Goal: Information Seeking & Learning: Check status

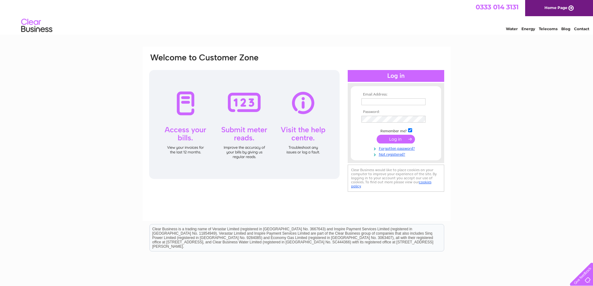
type input "[EMAIL_ADDRESS][DOMAIN_NAME]"
click at [401, 138] on input "submit" at bounding box center [395, 139] width 38 height 9
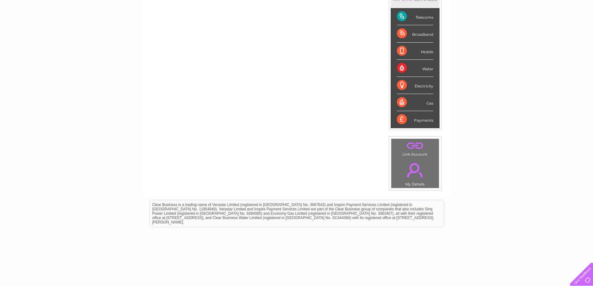
scroll to position [115, 0]
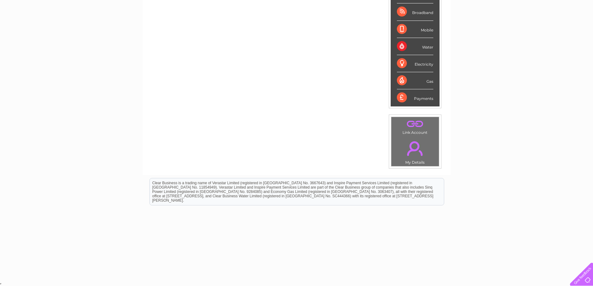
click at [416, 152] on link "." at bounding box center [415, 148] width 44 height 22
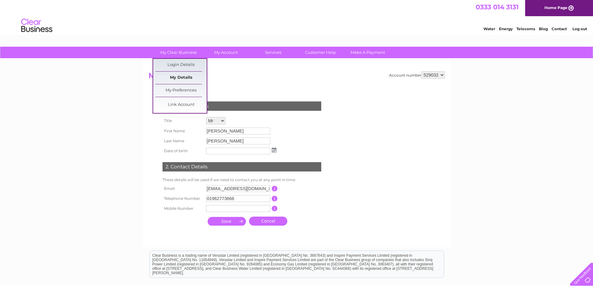
click at [189, 76] on link "My Details" at bounding box center [180, 78] width 51 height 12
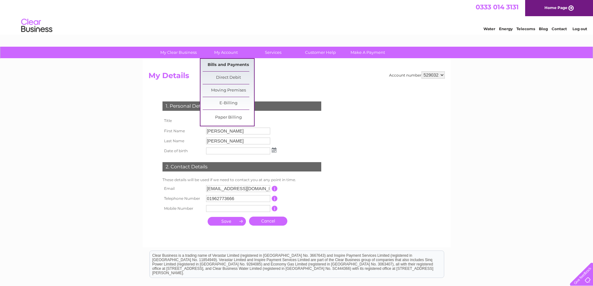
click at [221, 62] on link "Bills and Payments" at bounding box center [227, 65] width 51 height 12
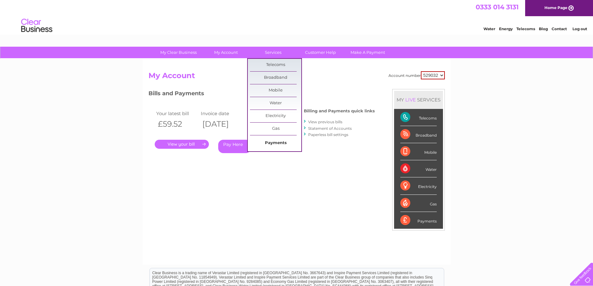
click at [269, 143] on link "Payments" at bounding box center [275, 143] width 51 height 12
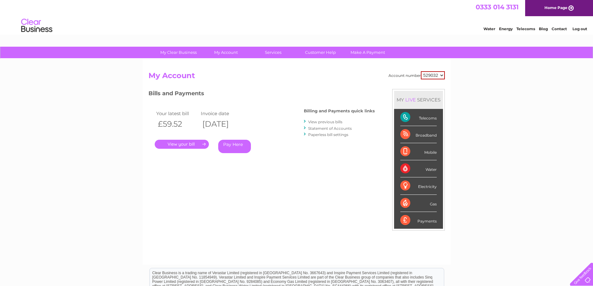
click at [329, 123] on link "View previous bills" at bounding box center [325, 121] width 34 height 5
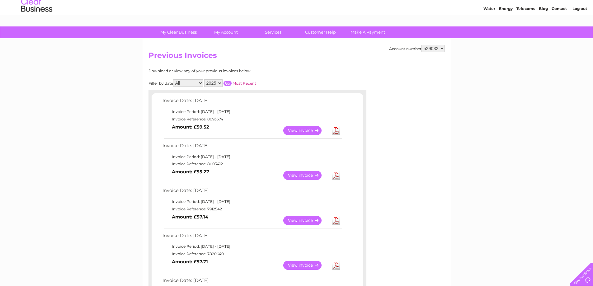
scroll to position [31, 0]
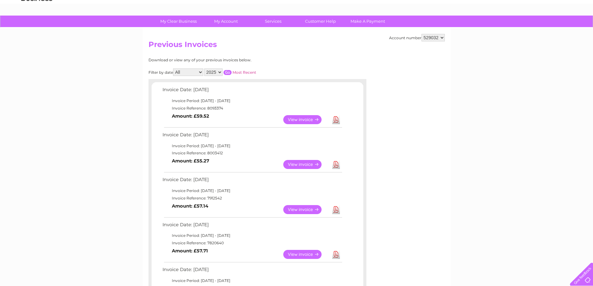
click at [303, 117] on link "View" at bounding box center [306, 119] width 46 height 9
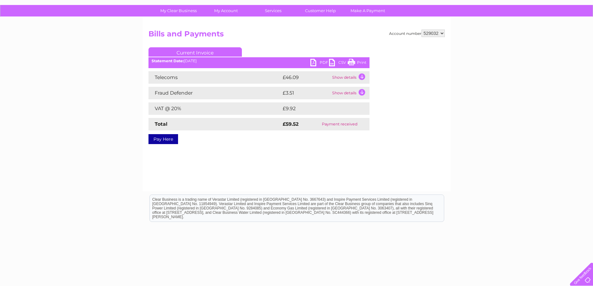
scroll to position [27, 0]
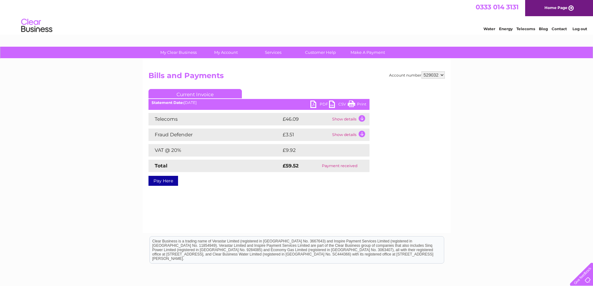
click at [353, 119] on td "Show details" at bounding box center [349, 119] width 39 height 12
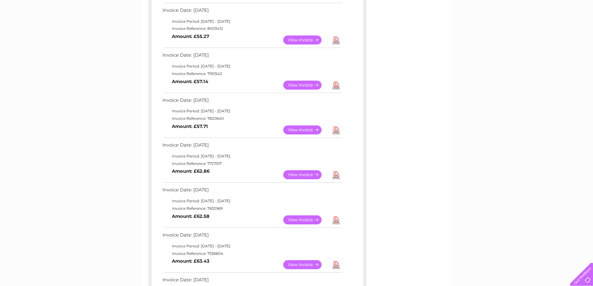
scroll to position [124, 0]
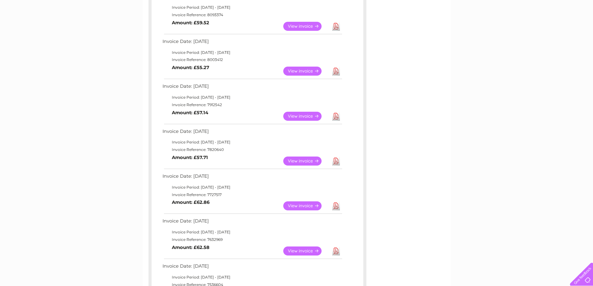
click at [307, 114] on link "View" at bounding box center [306, 116] width 46 height 9
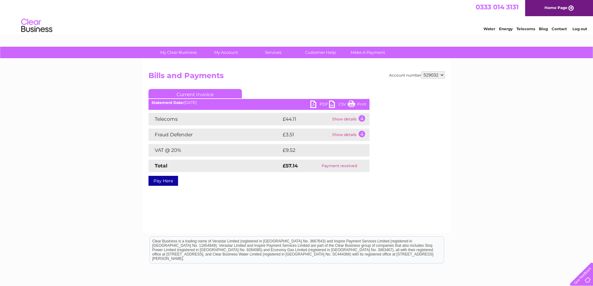
click at [354, 117] on td "Show details" at bounding box center [349, 119] width 39 height 12
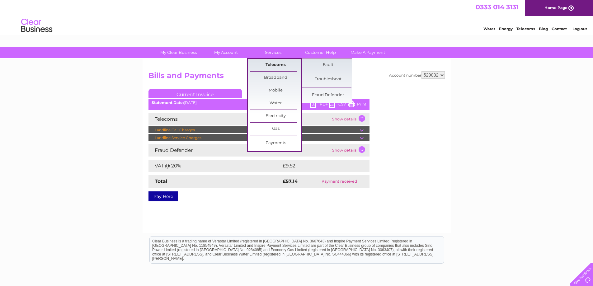
click at [276, 63] on link "Telecoms" at bounding box center [275, 65] width 51 height 12
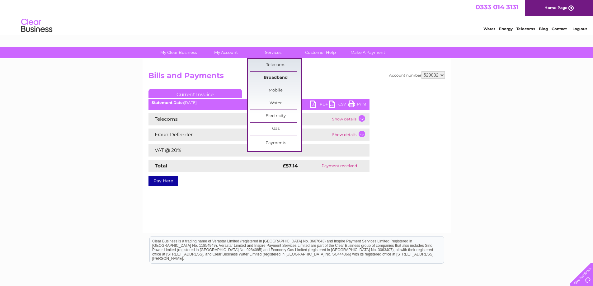
click at [276, 78] on link "Broadband" at bounding box center [275, 78] width 51 height 12
click at [279, 77] on link "Broadband" at bounding box center [275, 78] width 51 height 12
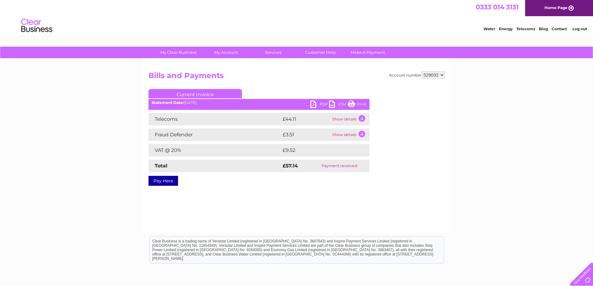
click at [357, 135] on td "Show details" at bounding box center [349, 134] width 39 height 12
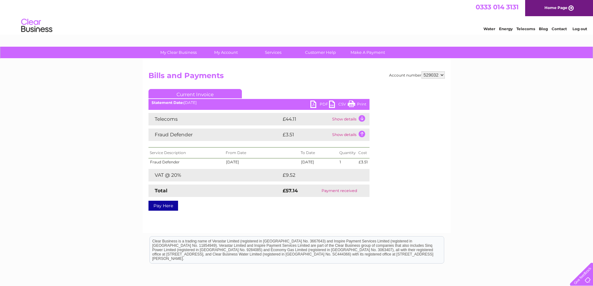
click at [349, 134] on td "Show details" at bounding box center [349, 134] width 39 height 12
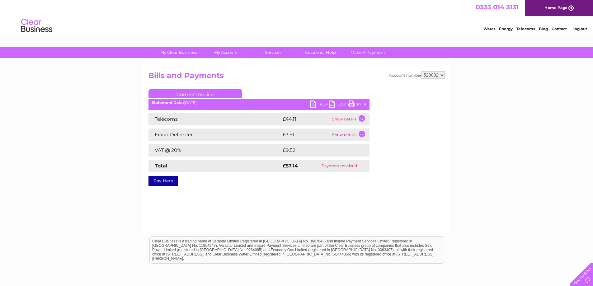
click at [349, 134] on td "Show details" at bounding box center [349, 134] width 39 height 12
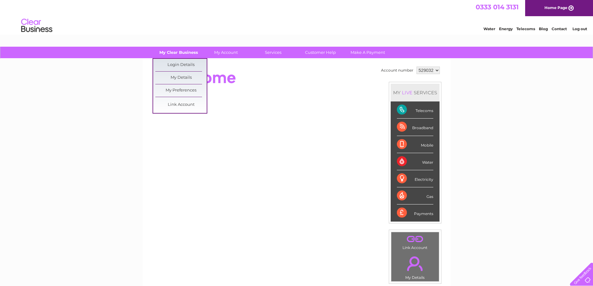
click at [188, 53] on link "My Clear Business" at bounding box center [178, 53] width 51 height 12
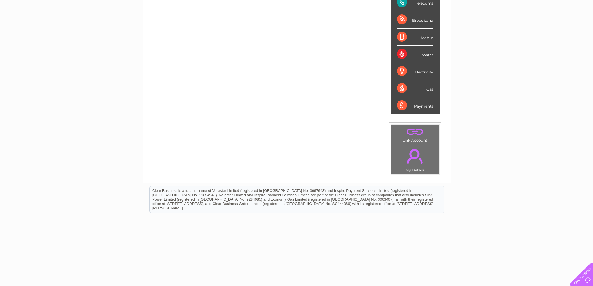
scroll to position [115, 0]
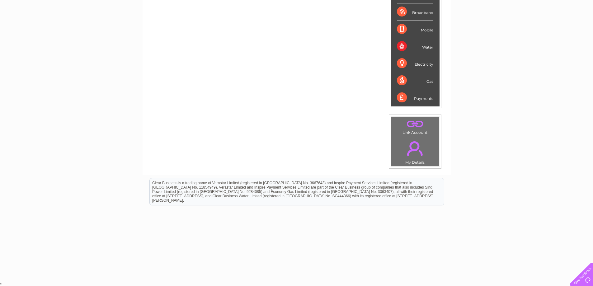
click at [410, 153] on link "." at bounding box center [415, 148] width 44 height 22
